Goal: Information Seeking & Learning: Learn about a topic

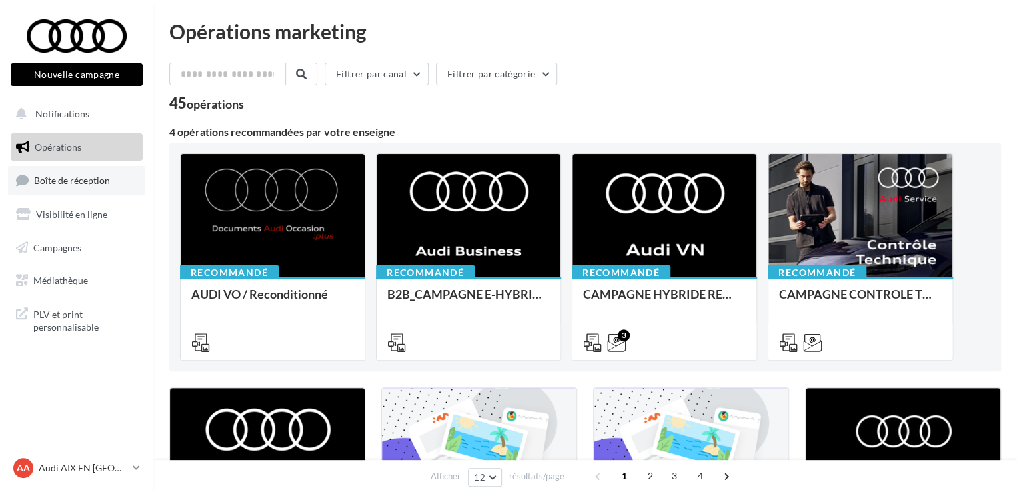
click at [113, 179] on link "Boîte de réception" at bounding box center [76, 180] width 137 height 29
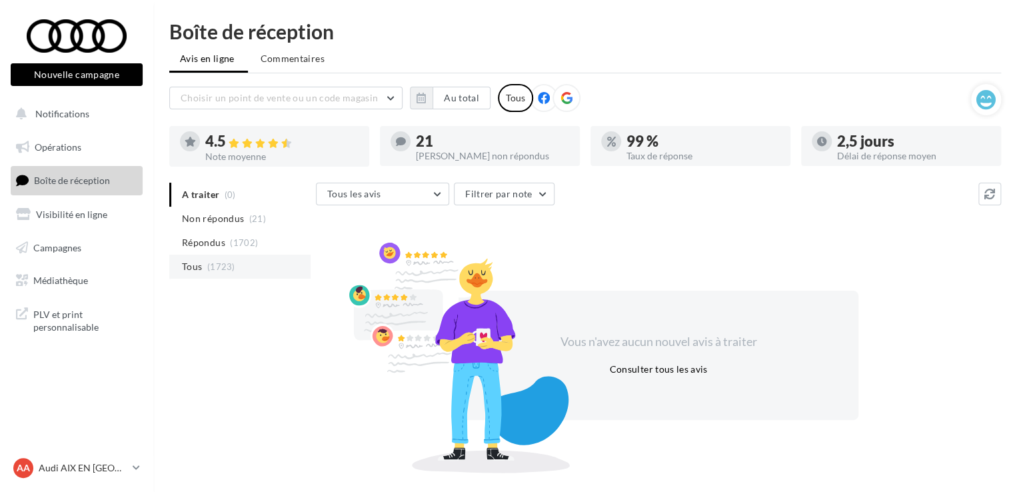
click at [224, 262] on span "(1723)" at bounding box center [221, 266] width 28 height 11
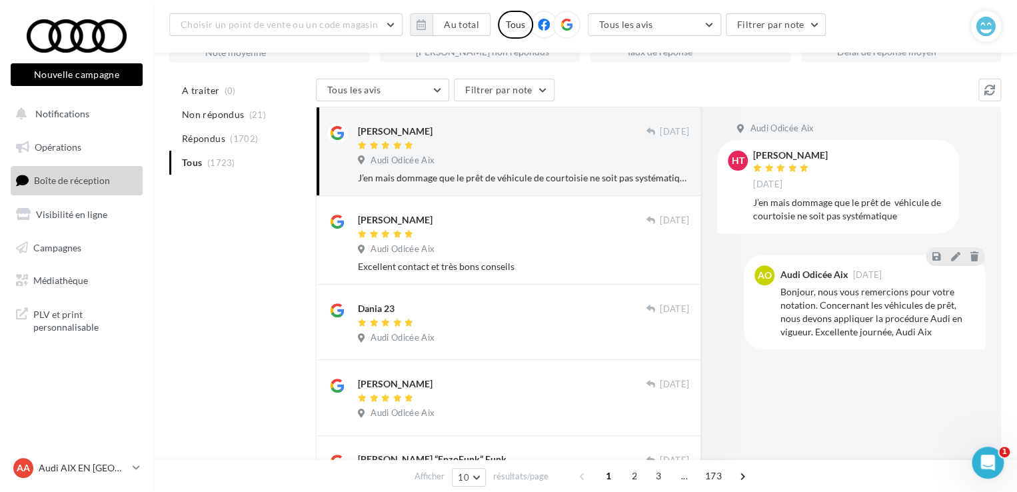
scroll to position [117, 0]
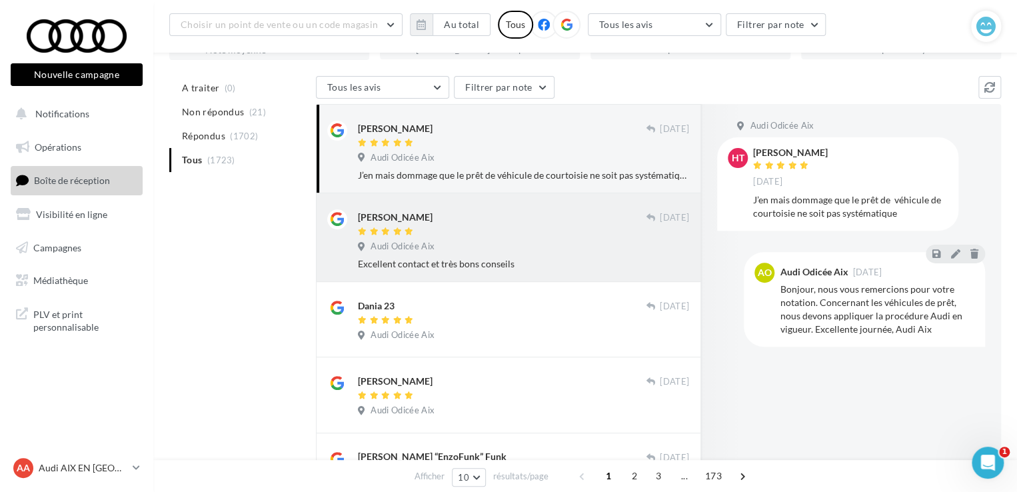
click at [401, 268] on div "Excellent contact et très bons conseils" at bounding box center [523, 263] width 331 height 13
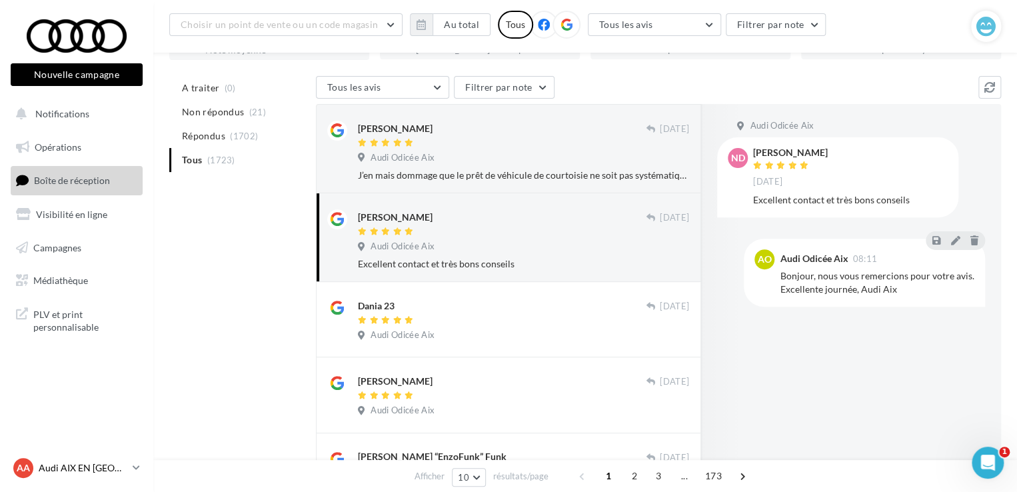
click at [119, 462] on p "Audi AIX EN [GEOGRAPHIC_DATA]" at bounding box center [83, 467] width 89 height 13
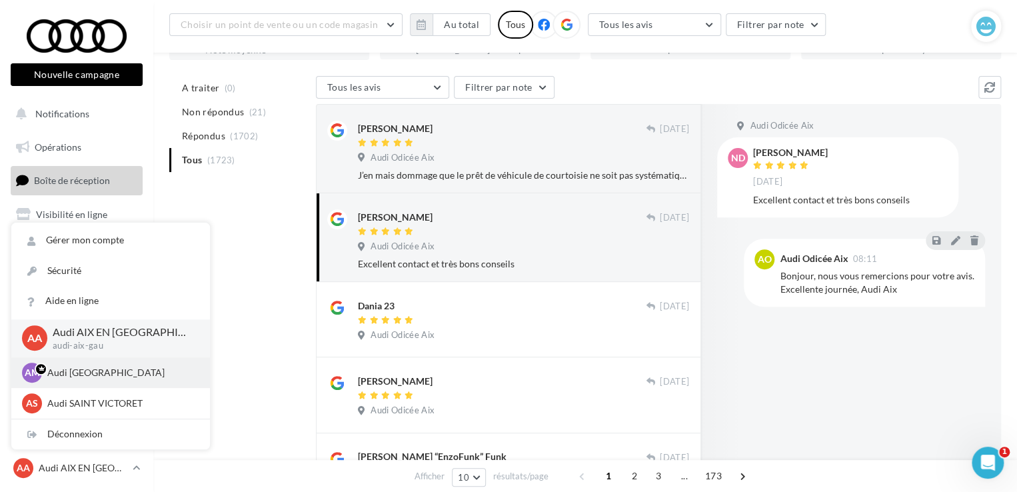
click at [97, 380] on div "AM Audi MARSEILLE audi-mars-gau" at bounding box center [110, 373] width 177 height 20
